Goal: Task Accomplishment & Management: Use online tool/utility

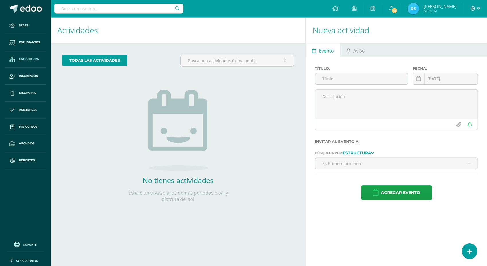
click at [36, 60] on span "Estructura" at bounding box center [29, 59] width 20 height 5
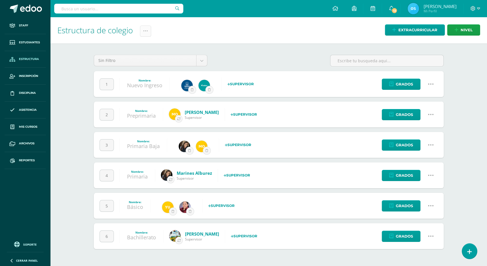
click at [147, 32] on icon at bounding box center [145, 31] width 5 height 5
click at [139, 46] on link "Administración de Ciclos" at bounding box center [131, 49] width 63 height 14
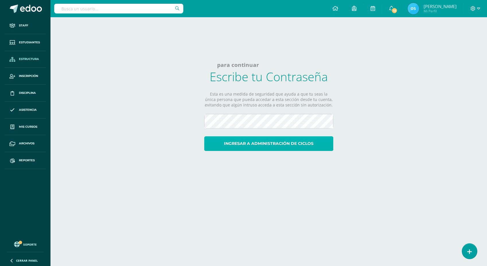
click at [312, 142] on button "Ingresar a administración de ciclos" at bounding box center [268, 143] width 129 height 15
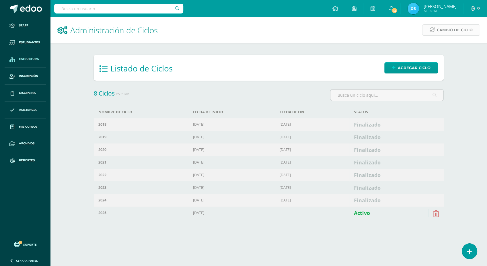
click at [446, 32] on span "Cambio de Ciclo" at bounding box center [455, 30] width 36 height 11
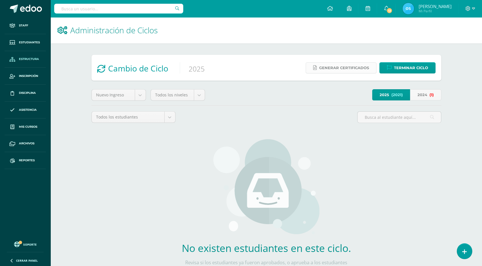
click at [341, 66] on span "Generar certificados" at bounding box center [344, 67] width 50 height 11
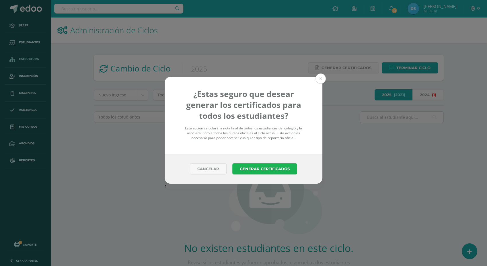
click at [274, 171] on button "Generar Certificados" at bounding box center [264, 168] width 65 height 11
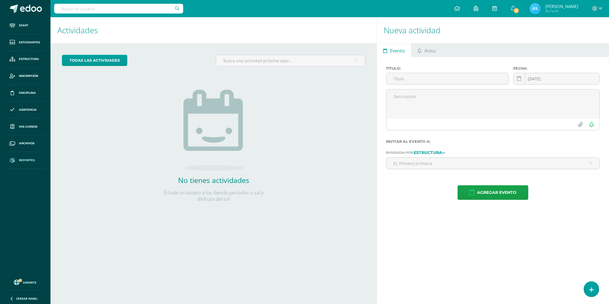
click at [30, 161] on span "Reportes" at bounding box center [27, 160] width 16 height 5
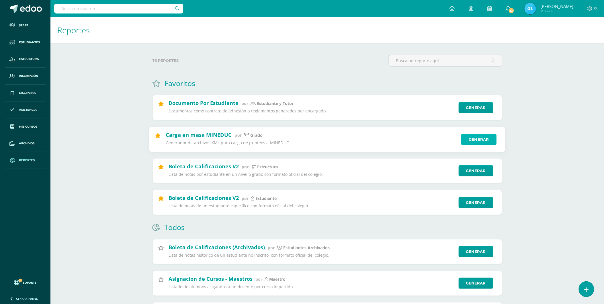
click at [486, 138] on link "Generar" at bounding box center [478, 139] width 35 height 11
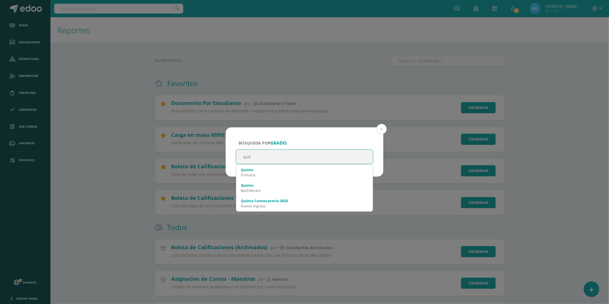
type input "[GEOGRAPHIC_DATA]"
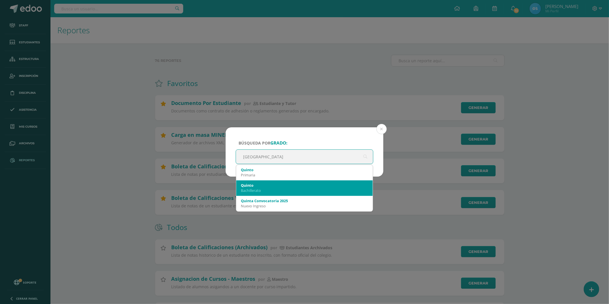
click at [255, 190] on div "Bachillerato" at bounding box center [304, 190] width 127 height 5
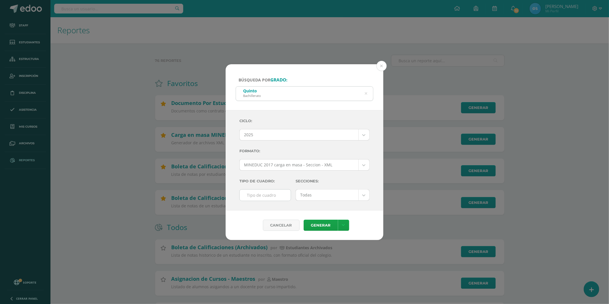
click at [273, 193] on input "text" at bounding box center [265, 194] width 51 height 11
type input "F"
click at [327, 224] on link "Generar" at bounding box center [321, 225] width 34 height 11
click at [383, 64] on button at bounding box center [381, 66] width 10 height 10
